Goal: Task Accomplishment & Management: Use online tool/utility

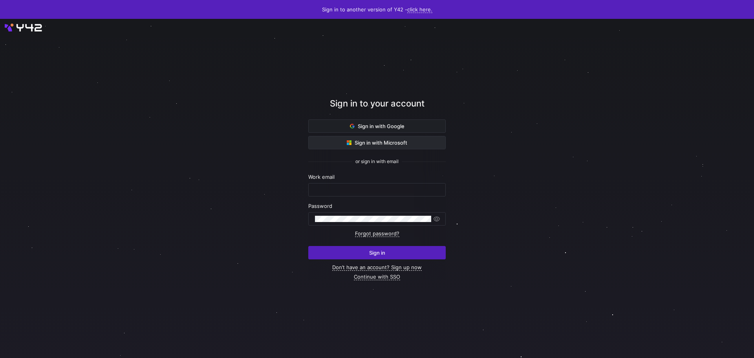
click at [373, 142] on span "Sign in with Microsoft" at bounding box center [377, 142] width 60 height 6
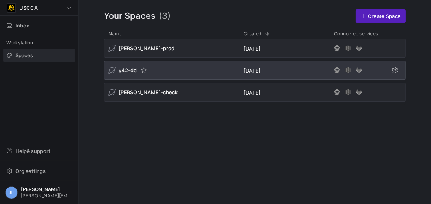
click at [129, 69] on span "y42-dd" at bounding box center [128, 70] width 18 height 6
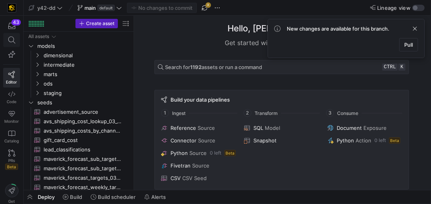
click at [10, 40] on icon at bounding box center [11, 40] width 7 height 7
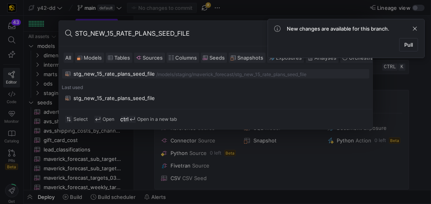
type input "STG_NEW_15_RATE_PLANS_SEED_FILE"
click at [116, 76] on button "stg_new_15_rate_plans_seed_file /models/ staging/maverick_forecast /stg_new_15_…" at bounding box center [215, 73] width 307 height 9
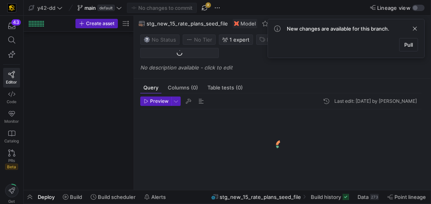
scroll to position [708, 0]
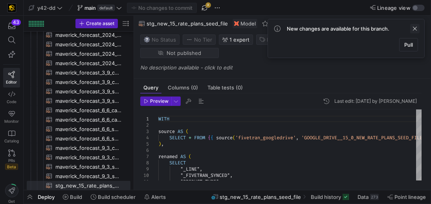
click at [416, 28] on span at bounding box center [414, 28] width 9 height 9
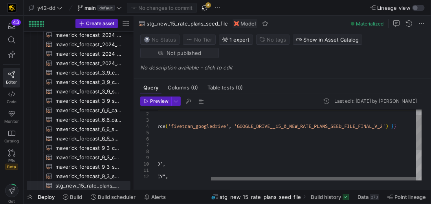
click at [288, 181] on div at bounding box center [313, 179] width 205 height 5
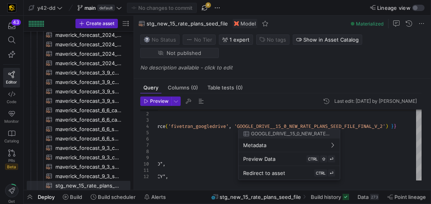
drag, startPoint x: 241, startPoint y: 124, endPoint x: 385, endPoint y: 123, distance: 144.5
click at [385, 123] on div at bounding box center [215, 102] width 431 height 204
click at [392, 126] on div at bounding box center [215, 102] width 431 height 204
click at [391, 125] on div at bounding box center [215, 102] width 431 height 204
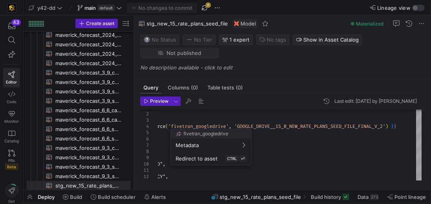
drag, startPoint x: 393, startPoint y: 124, endPoint x: 325, endPoint y: 125, distance: 68.3
click at [325, 125] on div at bounding box center [215, 102] width 431 height 204
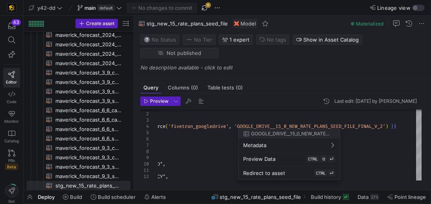
click at [202, 146] on div at bounding box center [215, 102] width 431 height 204
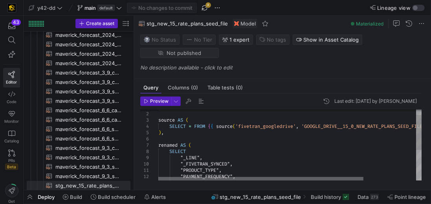
click at [158, 177] on div at bounding box center [260, 179] width 205 height 5
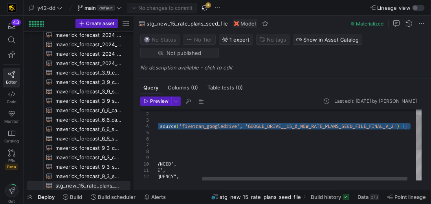
drag, startPoint x: 169, startPoint y: 124, endPoint x: 409, endPoint y: 125, distance: 240.2
click at [409, 125] on div "source AS ( SELECT * FROM { { source ( 'fivetran_googledrive' , 'GOOGLE_DRIVE__…" at bounding box center [267, 172] width 330 height 149
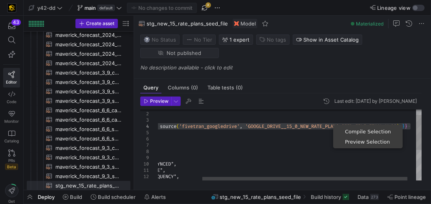
click at [311, 127] on div "source AS ( SELECT * FROM { { source ( 'fivetran_googledrive' , 'GOOGLE_DRIVE__…" at bounding box center [267, 172] width 330 height 149
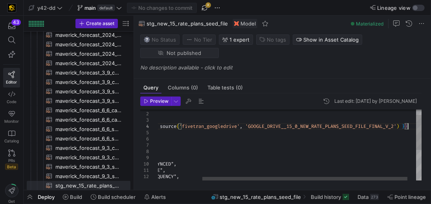
click at [408, 124] on div "source AS ( SELECT * FROM { { source ( 'fivetran_googledrive' , 'GOOGLE_DRIVE__…" at bounding box center [267, 172] width 330 height 149
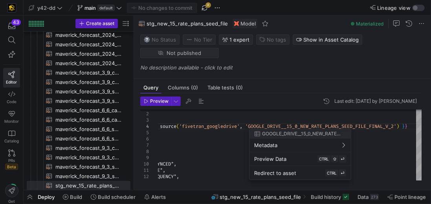
click at [409, 126] on div at bounding box center [215, 102] width 431 height 204
click at [407, 125] on div at bounding box center [215, 102] width 431 height 204
click at [405, 125] on div at bounding box center [215, 102] width 431 height 204
click at [404, 125] on div at bounding box center [215, 102] width 431 height 204
click at [202, 124] on div at bounding box center [215, 102] width 431 height 204
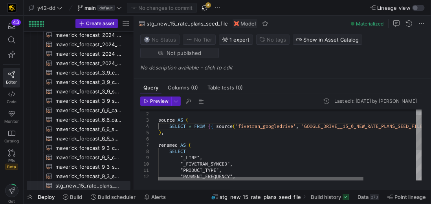
click at [160, 177] on div at bounding box center [260, 179] width 205 height 5
click at [170, 123] on div "source AS ( SELECT * FROM { { source ( 'fivetran_googledrive' , 'GOOGLE_DRIVE__…" at bounding box center [323, 172] width 330 height 149
